Goal: Navigation & Orientation: Find specific page/section

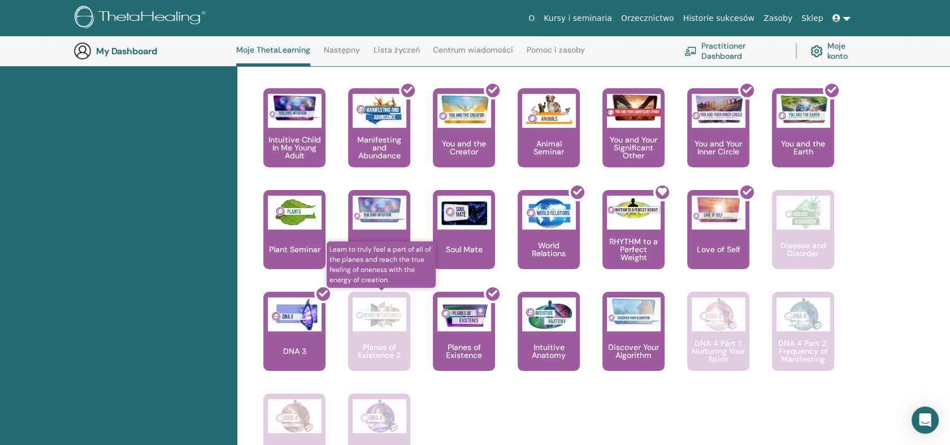
scroll to position [657, 0]
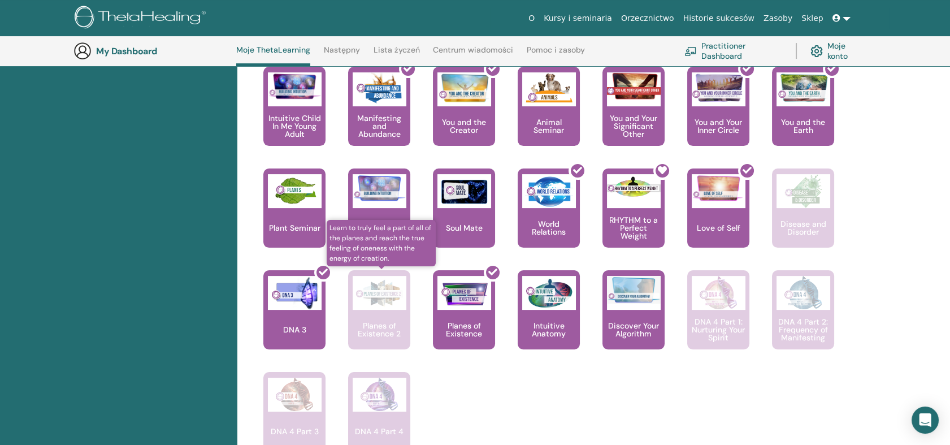
click at [382, 327] on p "Planes of Existence 2" at bounding box center [379, 329] width 62 height 16
click at [398, 315] on div "Planes of Existence 2" at bounding box center [379, 309] width 62 height 79
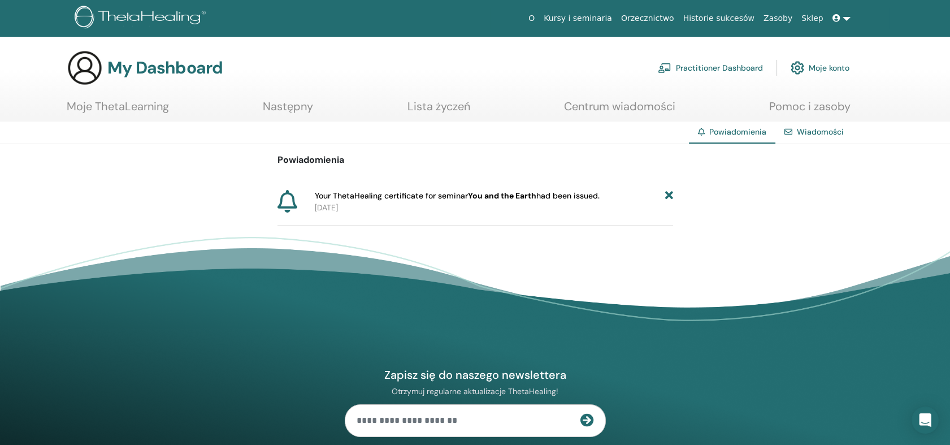
click at [666, 193] on icon at bounding box center [668, 196] width 8 height 12
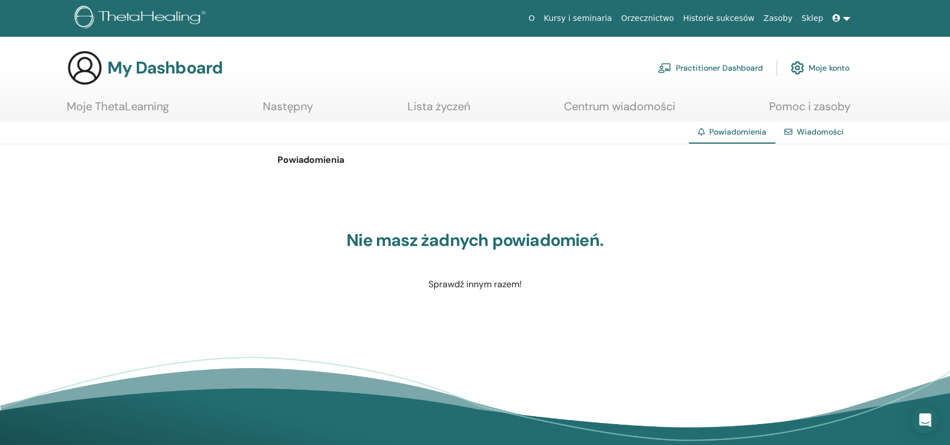
click at [268, 104] on link "Następny" at bounding box center [288, 110] width 50 height 22
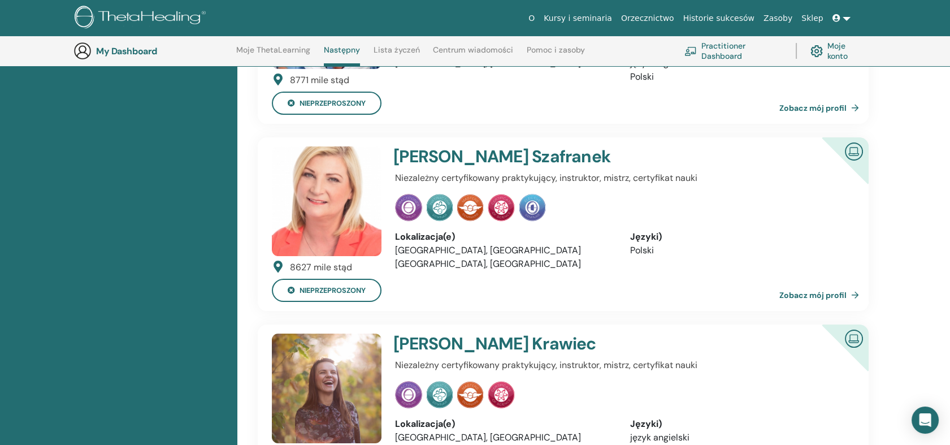
scroll to position [406, 0]
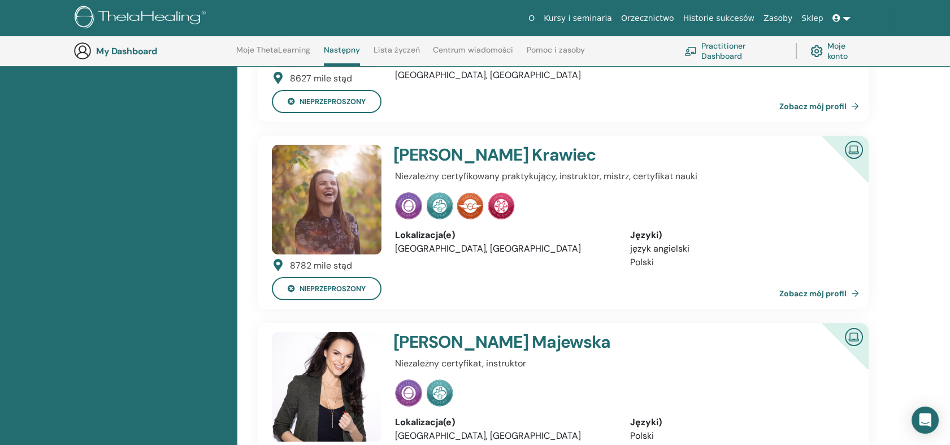
click at [807, 296] on link "Zobacz mój profil" at bounding box center [821, 293] width 84 height 23
